Goal: Transaction & Acquisition: Download file/media

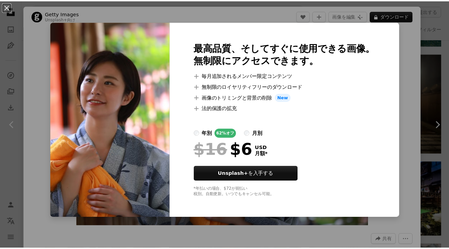
scroll to position [395, 0]
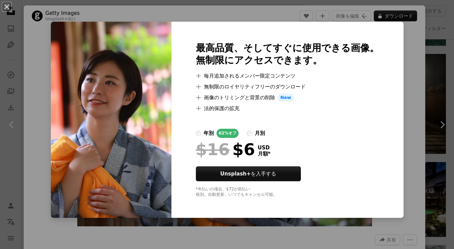
click at [396, 42] on div "An X shape 最高品質、そしてすぐに使用できる画像。 無制限にアクセスできます。 A plus sign 毎月追加されるメンバー限定コンテンツ A p…" at bounding box center [227, 124] width 454 height 249
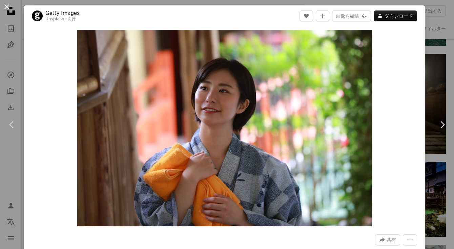
click at [7, 7] on button "An X shape" at bounding box center [7, 7] width 8 height 8
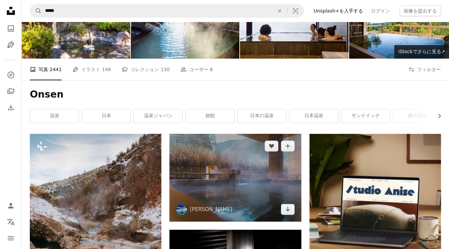
scroll to position [56, 0]
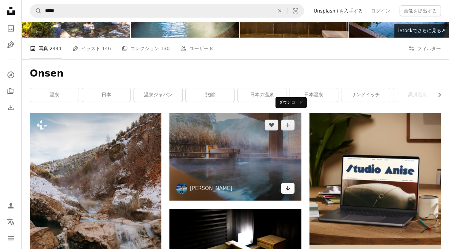
click at [286, 184] on icon "Arrow pointing down" at bounding box center [287, 188] width 5 height 8
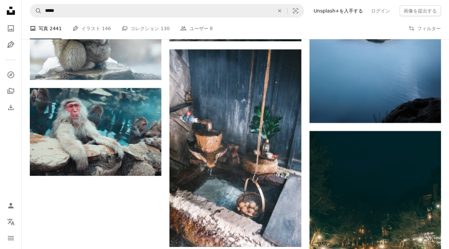
scroll to position [888, 0]
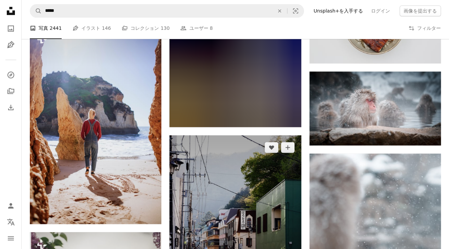
scroll to position [4670, 0]
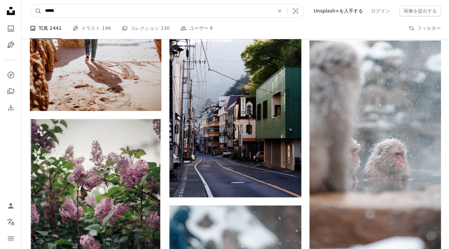
drag, startPoint x: 35, startPoint y: 9, endPoint x: 23, endPoint y: 9, distance: 12.2
click at [23, 9] on nav "A magnifying glass ***** An X shape Visual search Filters Unsplash+を入手する ログイン 画…" at bounding box center [235, 11] width 427 height 22
type input "**********"
click at [30, 4] on button "A magnifying glass" at bounding box center [36, 10] width 12 height 13
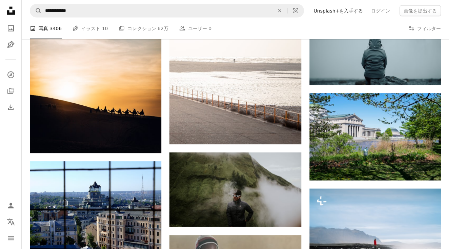
scroll to position [14337, 0]
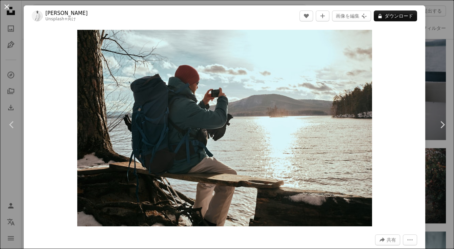
click at [7, 6] on button "An X shape" at bounding box center [7, 7] width 8 height 8
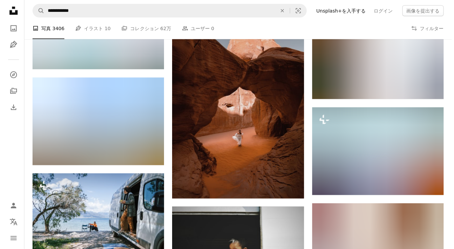
scroll to position [17498, 0]
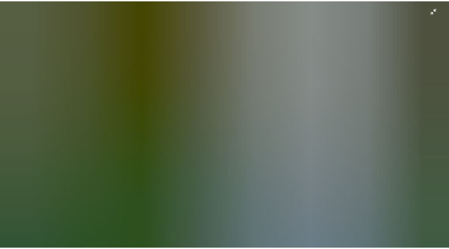
scroll to position [14, 0]
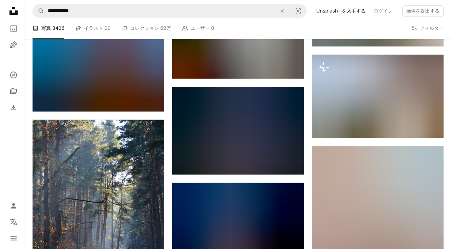
scroll to position [20603, 0]
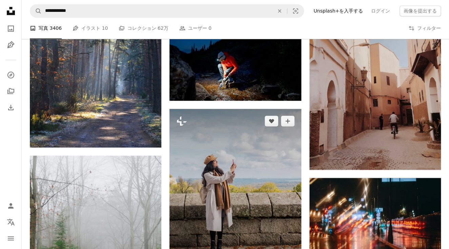
click at [235, 161] on img at bounding box center [234, 191] width 131 height 164
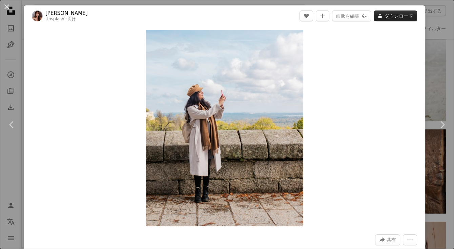
click at [387, 17] on button "A lock ダウンロード" at bounding box center [395, 15] width 43 height 11
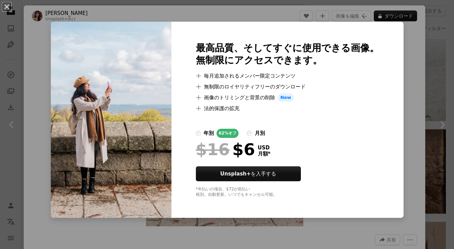
click at [395, 34] on div "An X shape 最高品質、そしてすぐに使用できる画像。 無制限にアクセスできます。 A plus sign 毎月追加されるメンバー限定コンテンツ A p…" at bounding box center [227, 124] width 454 height 249
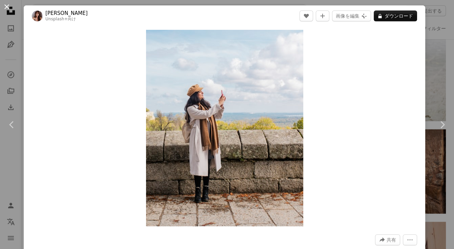
click at [6, 6] on button "An X shape" at bounding box center [7, 7] width 8 height 8
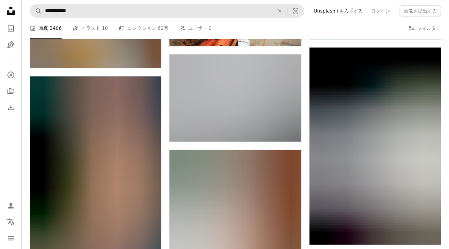
scroll to position [23481, 0]
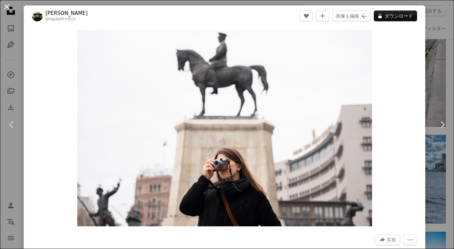
click at [8, 6] on button "An X shape" at bounding box center [7, 7] width 8 height 8
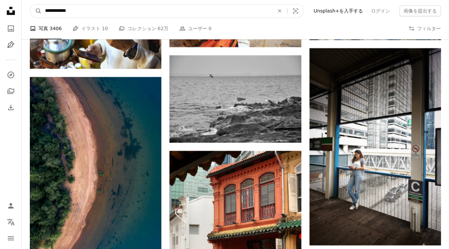
drag, startPoint x: 73, startPoint y: 10, endPoint x: 23, endPoint y: 12, distance: 49.8
click at [23, 12] on nav "**********" at bounding box center [235, 11] width 427 height 22
type input "*"
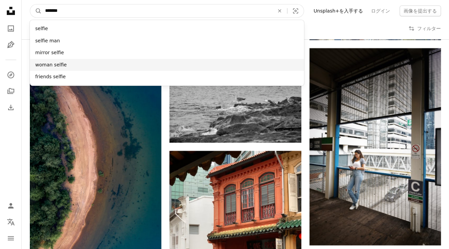
type input "*******"
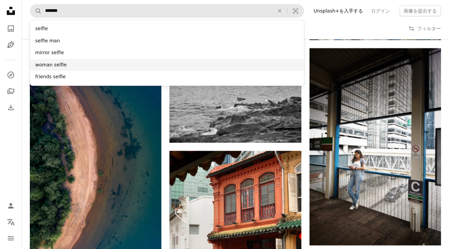
click at [49, 66] on div "woman selfie" at bounding box center [167, 65] width 274 height 12
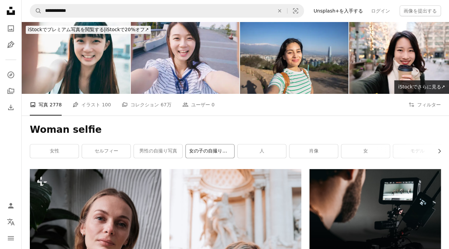
click at [215, 144] on link "女の子の自撮り写真" at bounding box center [210, 151] width 48 height 14
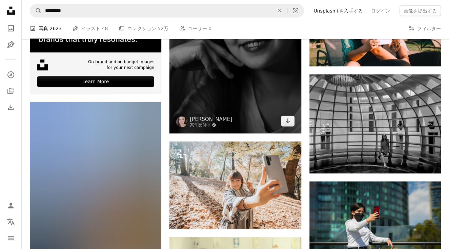
scroll to position [1693, 0]
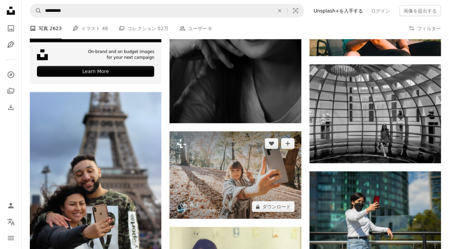
click at [233, 131] on img at bounding box center [234, 175] width 131 height 88
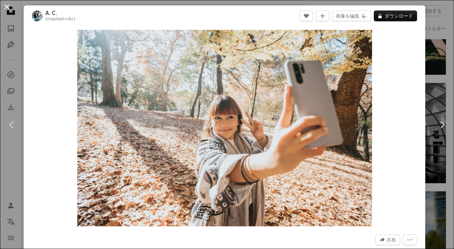
click at [9, 6] on button "An X shape" at bounding box center [7, 7] width 8 height 8
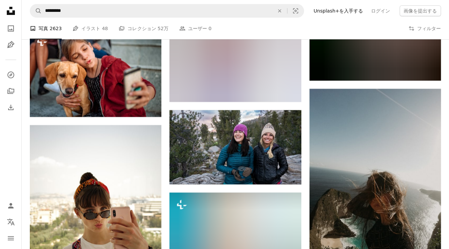
scroll to position [5193, 0]
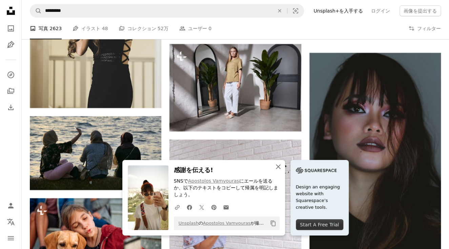
click at [282, 169] on icon "An X shape" at bounding box center [278, 167] width 8 height 8
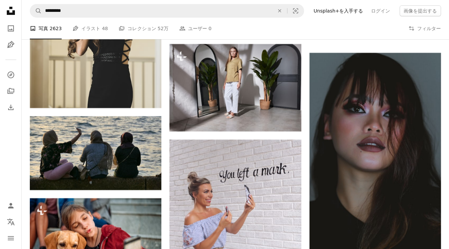
click at [285, 169] on button "An X shape 閉じる" at bounding box center [278, 174] width 14 height 14
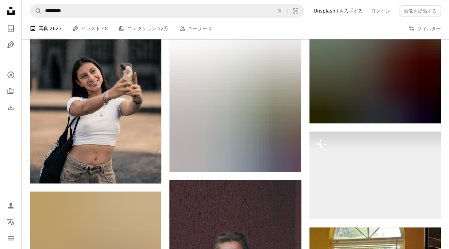
scroll to position [16234, 0]
